Goal: Ask a question

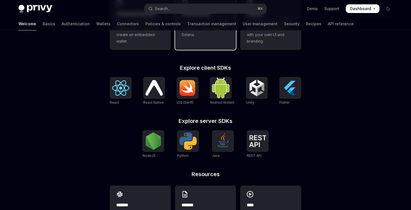
scroll to position [222, 0]
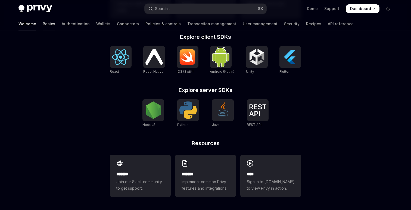
click at [43, 25] on link "Basics" at bounding box center [49, 23] width 13 height 13
type textarea "*"
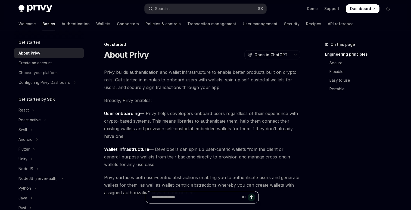
click at [186, 203] on input "Ask a question..." at bounding box center [195, 198] width 88 height 12
type input "**********"
click at [237, 197] on input "**********" at bounding box center [195, 198] width 88 height 12
click at [252, 198] on icon "Send message" at bounding box center [251, 197] width 5 height 5
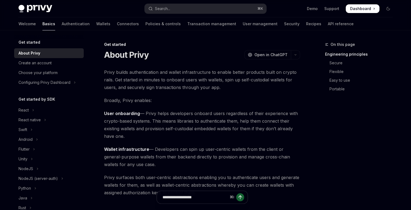
type textarea "*"
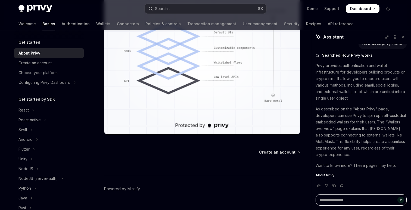
type textarea "*"
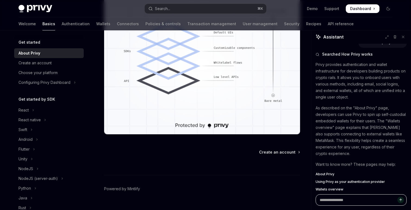
scroll to position [14, 0]
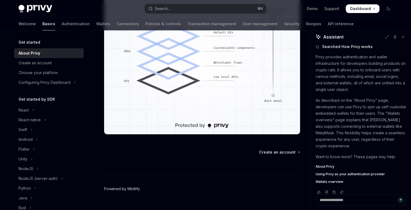
click at [134, 187] on link "Powered by Mintlify" at bounding box center [122, 189] width 36 height 5
